Goal: Task Accomplishment & Management: Use online tool/utility

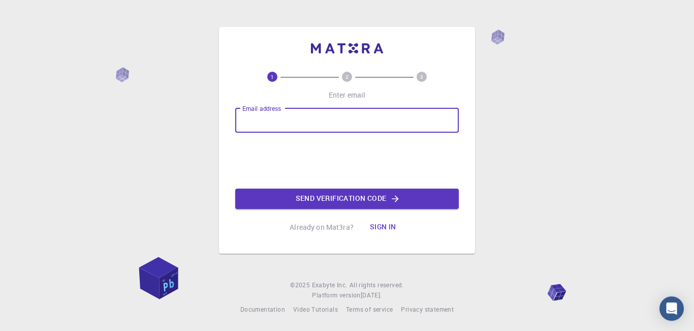
click at [265, 123] on input "Email address" at bounding box center [347, 120] width 224 height 24
type input "[EMAIL_ADDRESS][DOMAIN_NAME]"
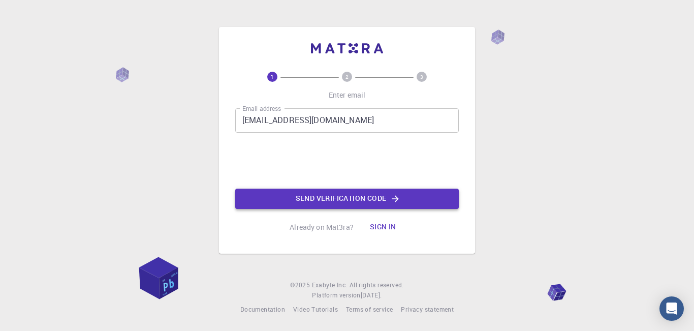
click at [299, 195] on button "Send verification code" at bounding box center [347, 199] width 224 height 20
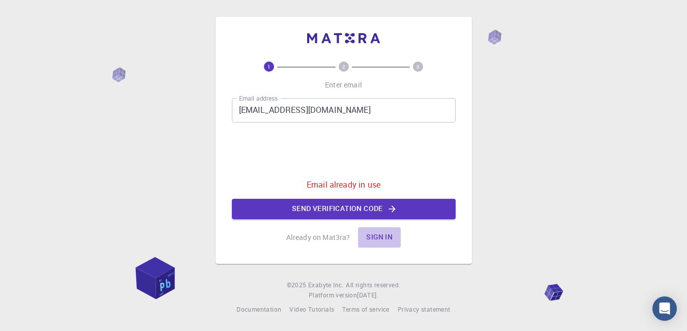
click at [386, 236] on button "Sign in" at bounding box center [379, 237] width 43 height 20
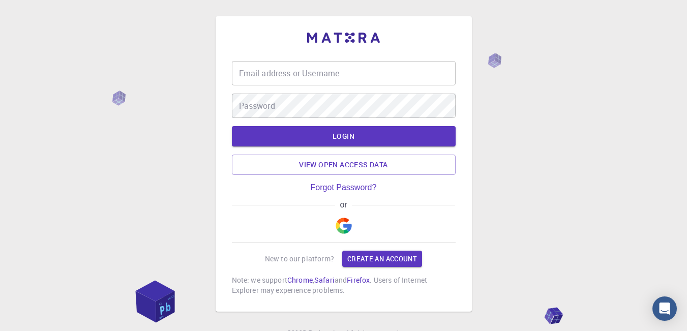
type input "mubashir9622"
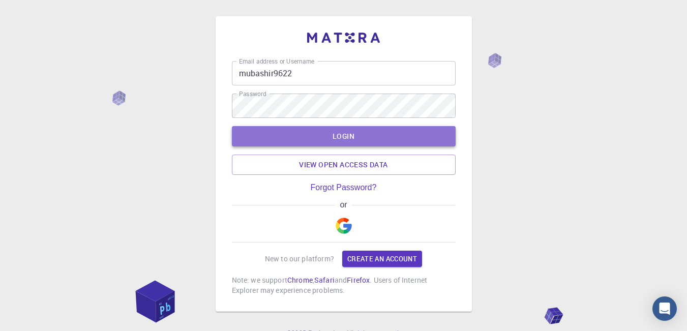
click at [333, 138] on button "LOGIN" at bounding box center [344, 136] width 224 height 20
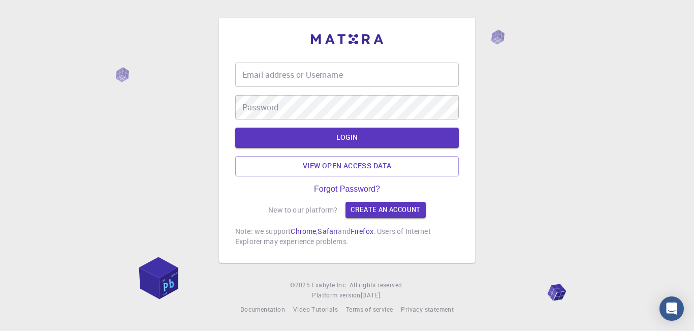
type input "mubashir9622"
click at [340, 133] on button "LOGIN" at bounding box center [347, 138] width 224 height 20
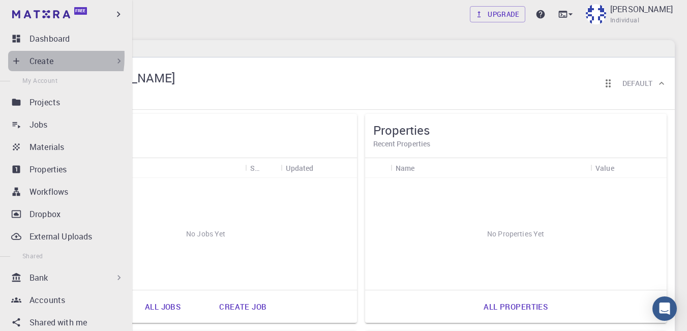
click at [15, 56] on icon at bounding box center [16, 61] width 10 height 10
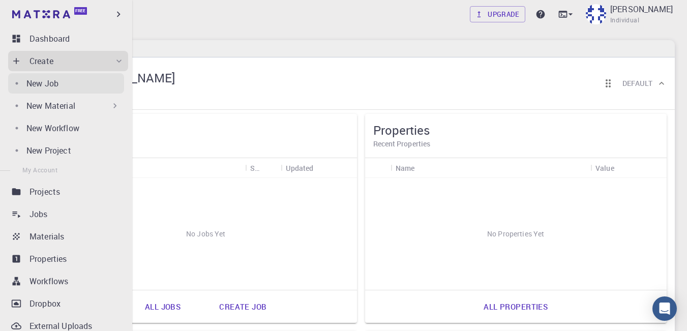
click at [37, 82] on p "New Job" at bounding box center [42, 83] width 32 height 12
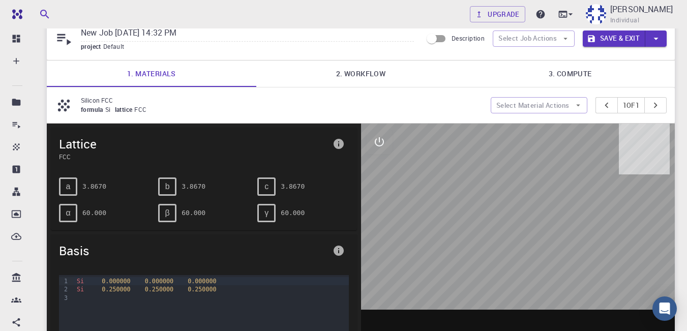
scroll to position [39, 0]
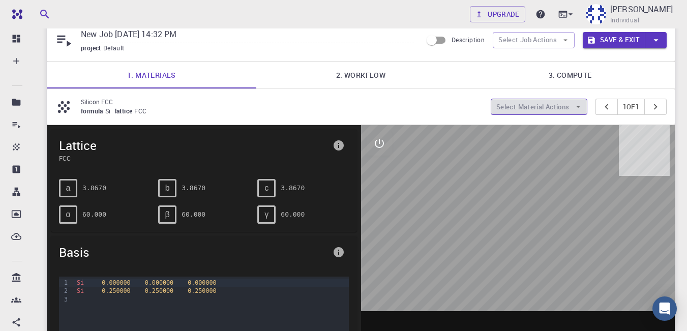
click at [556, 107] on button "Select Material Actions" at bounding box center [538, 107] width 97 height 16
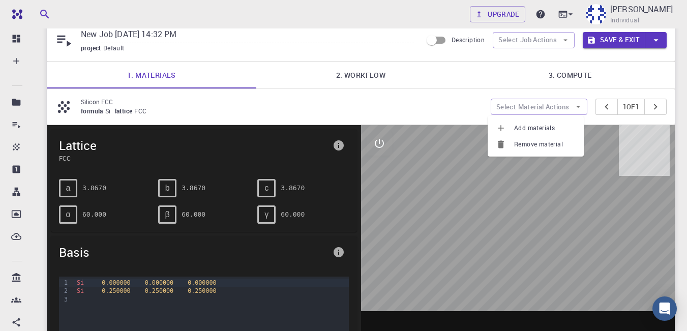
click at [532, 144] on span "Remove material" at bounding box center [544, 144] width 61 height 10
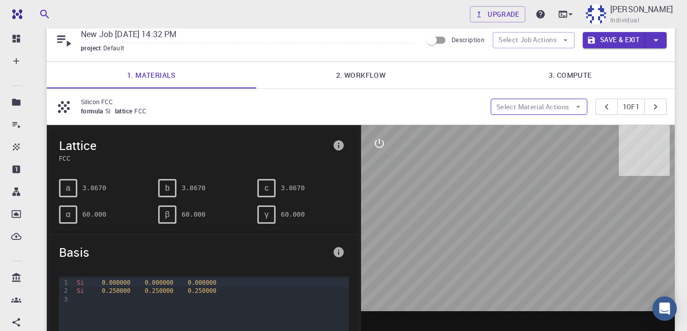
click at [562, 106] on button "Select Material Actions" at bounding box center [538, 107] width 97 height 16
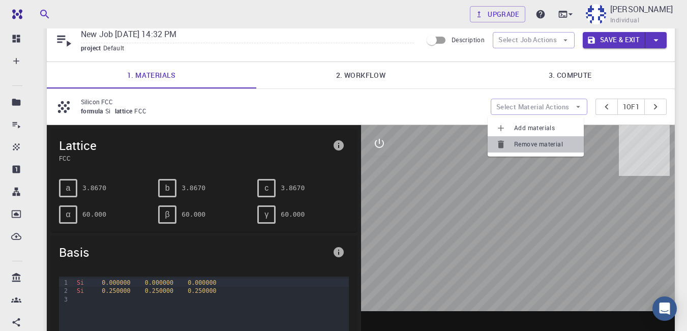
click at [501, 145] on icon at bounding box center [500, 145] width 6 height 8
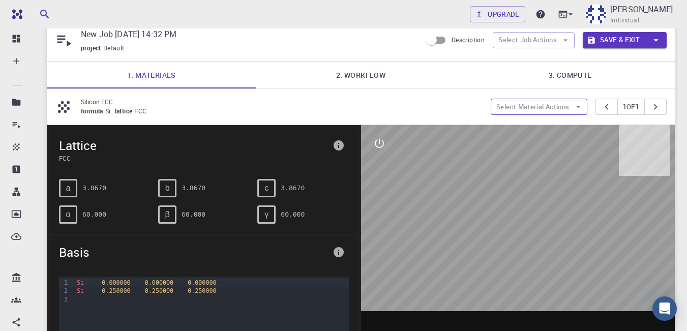
click at [540, 104] on button "Select Material Actions" at bounding box center [538, 107] width 97 height 16
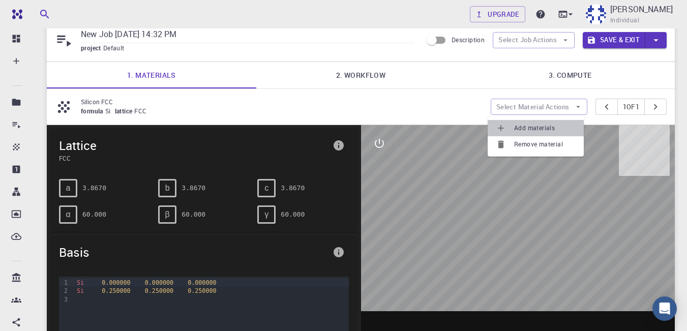
click at [529, 124] on span "Add materials" at bounding box center [544, 128] width 61 height 10
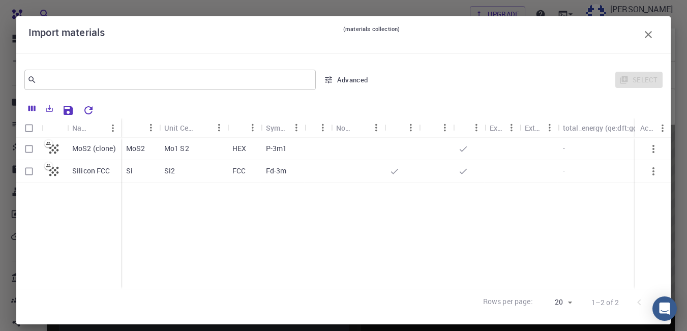
click at [98, 150] on p "MoS2 (clone)" at bounding box center [94, 148] width 44 height 10
checkbox input "true"
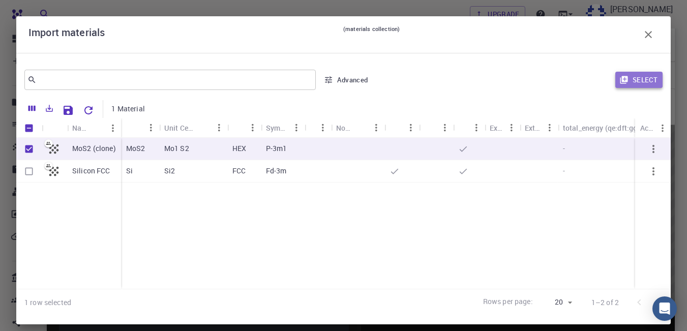
click at [631, 82] on button "Select" at bounding box center [638, 80] width 47 height 16
type input "New Job Sep 13, 2025, 14:32 PM {{ material.formula }}"
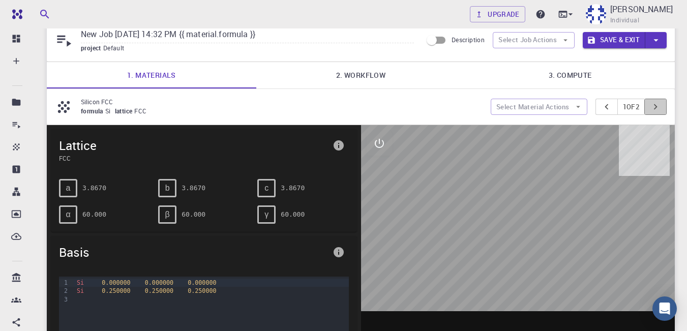
click at [652, 105] on icon "pager" at bounding box center [654, 106] width 11 height 11
click at [570, 38] on button "Select Job Actions" at bounding box center [533, 40] width 82 height 16
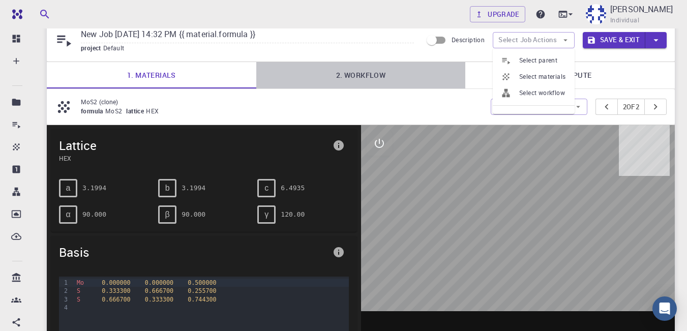
click at [358, 82] on link "2. Workflow" at bounding box center [360, 75] width 209 height 26
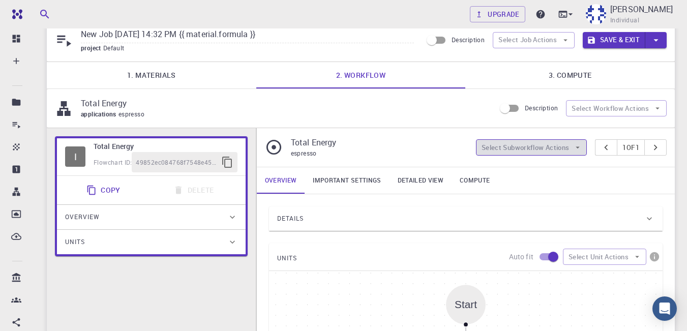
click at [577, 146] on icon "button" at bounding box center [577, 147] width 9 height 9
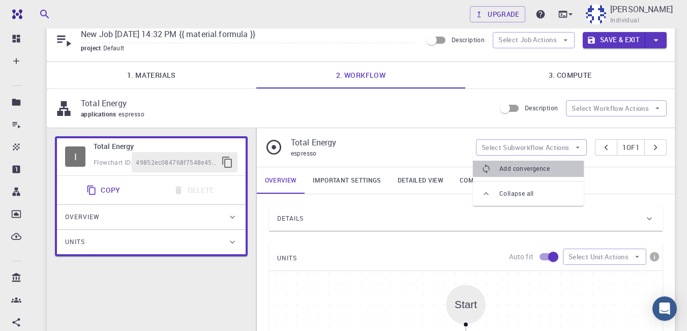
click at [516, 169] on span "Add convergence" at bounding box center [537, 169] width 76 height 10
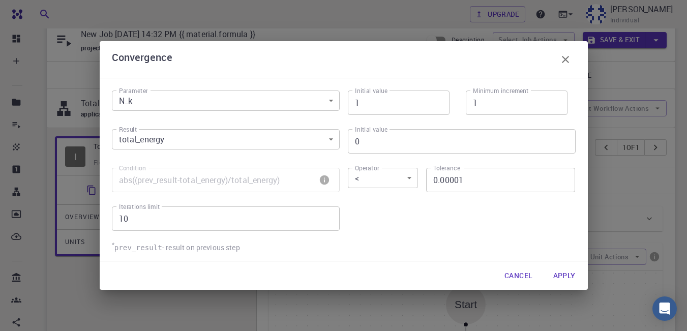
click at [564, 275] on button "Apply" at bounding box center [564, 275] width 39 height 20
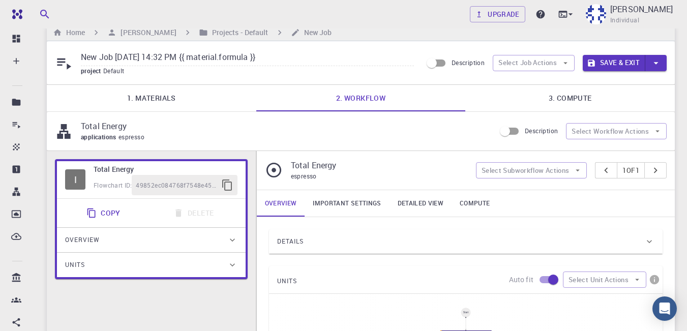
scroll to position [0, 0]
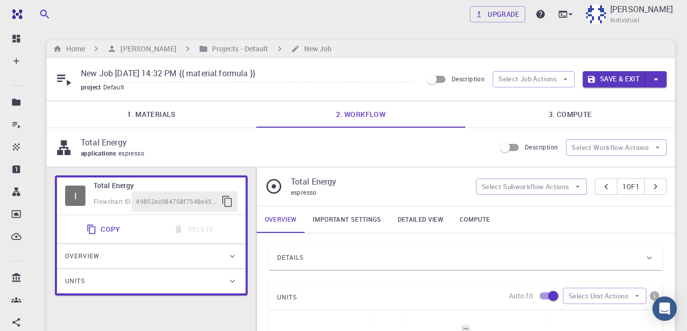
click at [576, 121] on link "3. Compute" at bounding box center [569, 114] width 209 height 26
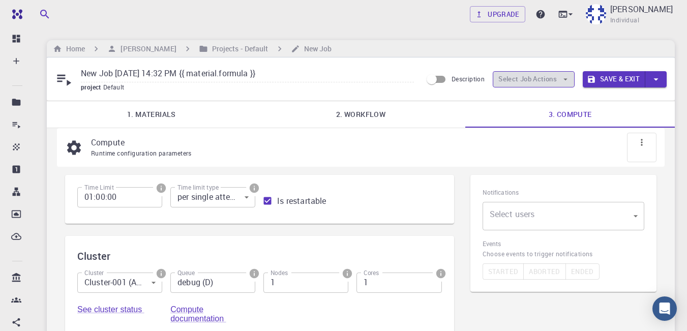
click at [566, 77] on icon "button" at bounding box center [564, 79] width 9 height 9
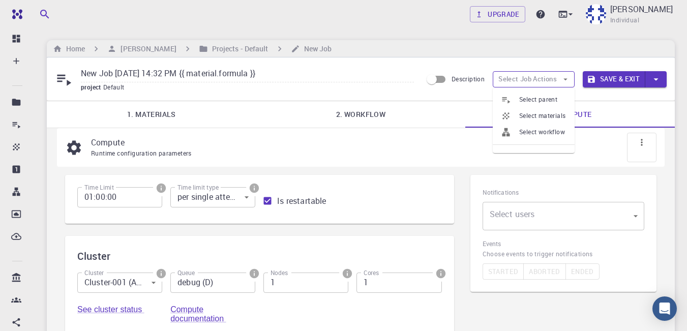
click at [566, 77] on icon "button" at bounding box center [564, 79] width 9 height 9
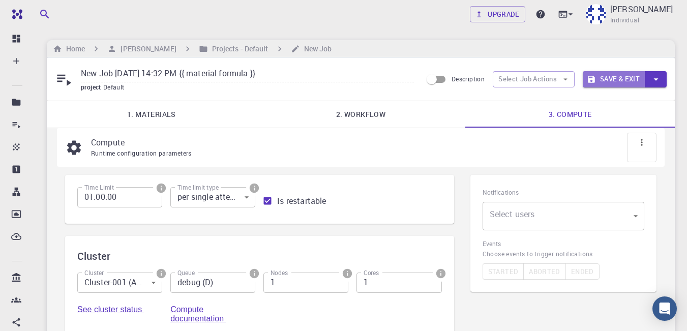
click at [621, 79] on button "Save & Exit" at bounding box center [613, 79] width 63 height 16
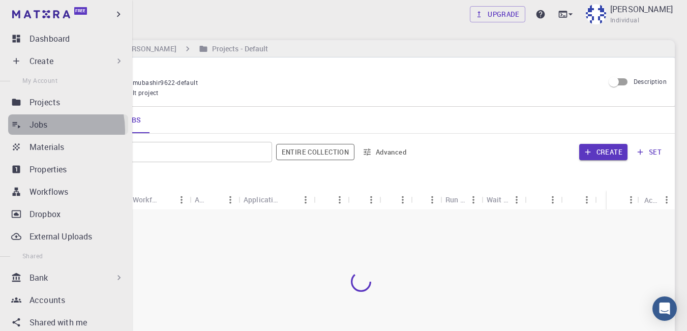
click at [42, 130] on p "Jobs" at bounding box center [38, 124] width 18 height 12
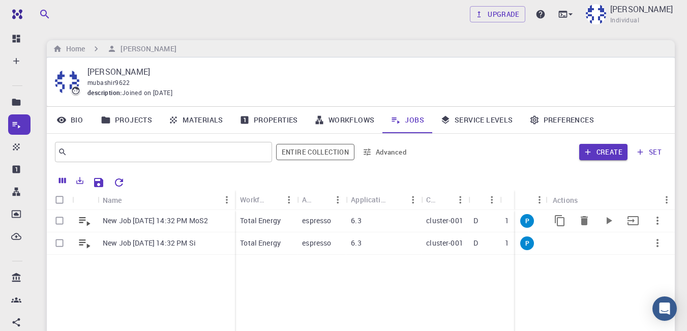
click at [200, 222] on p "New Job Sep 13, 2025, 14:32 PM MoS2" at bounding box center [155, 220] width 105 height 10
click at [607, 221] on icon "Run" at bounding box center [609, 220] width 6 height 7
click at [658, 223] on icon "button" at bounding box center [657, 220] width 12 height 12
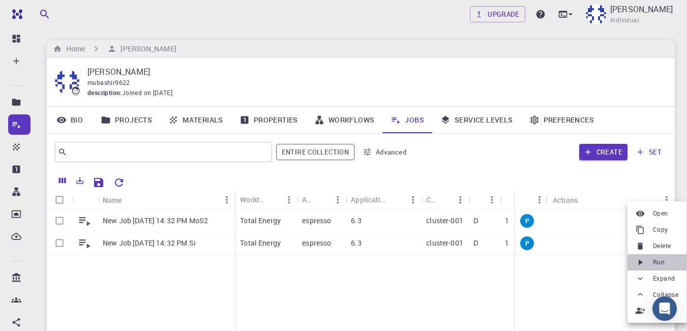
click at [639, 263] on icon at bounding box center [640, 262] width 4 height 6
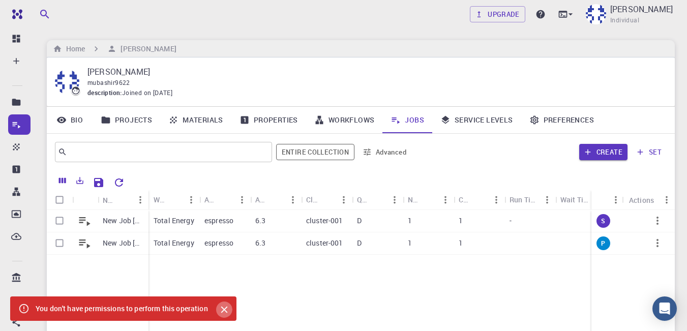
click at [222, 310] on icon "Close" at bounding box center [224, 309] width 11 height 11
